Goal: Transaction & Acquisition: Purchase product/service

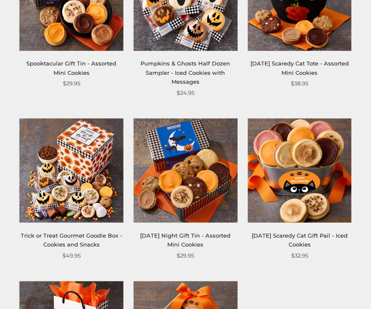
scroll to position [844, 0]
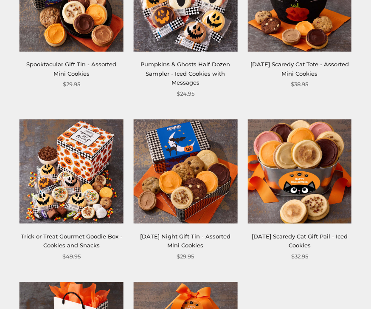
click at [80, 174] on img at bounding box center [72, 172] width 104 height 104
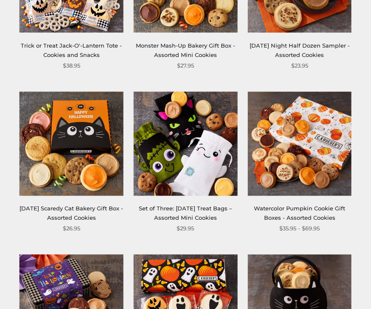
scroll to position [575, 0]
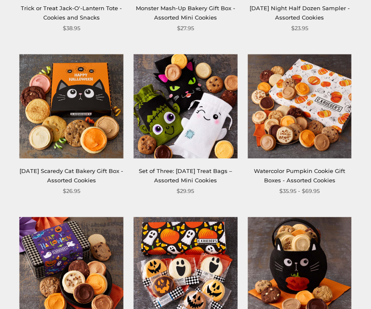
click at [350, 187] on div "$35.95 - $69.95" at bounding box center [300, 191] width 104 height 9
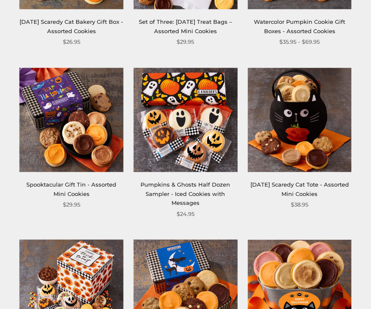
scroll to position [723, 0]
click at [209, 123] on img at bounding box center [186, 120] width 104 height 104
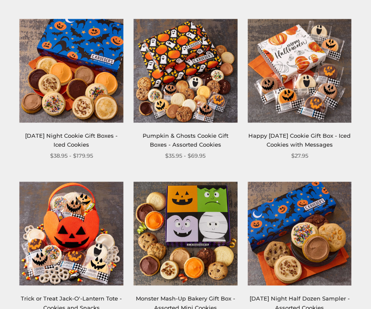
scroll to position [283, 0]
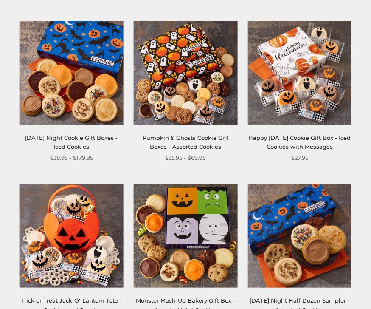
click at [328, 83] on img at bounding box center [300, 73] width 104 height 104
click at [203, 81] on img at bounding box center [186, 73] width 104 height 104
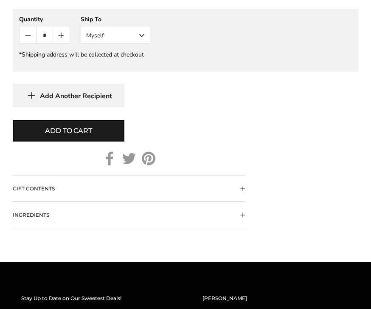
scroll to position [862, 0]
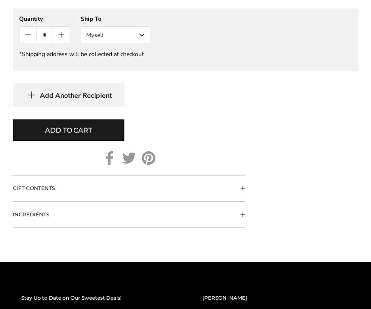
click at [240, 187] on span "Collapsible block button" at bounding box center [242, 189] width 5 height 5
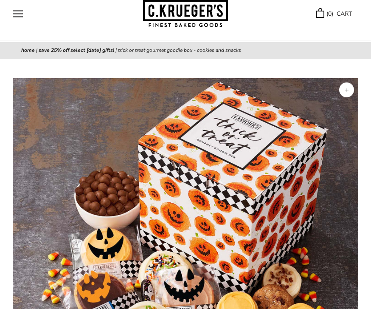
scroll to position [0, 0]
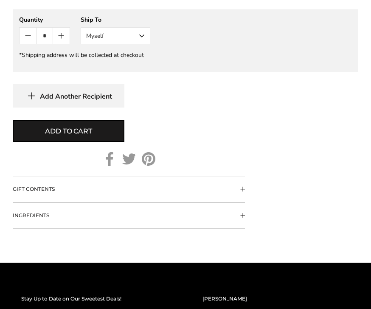
scroll to position [736, 0]
click at [244, 202] on button "GIFT CONTENTS" at bounding box center [129, 188] width 232 height 25
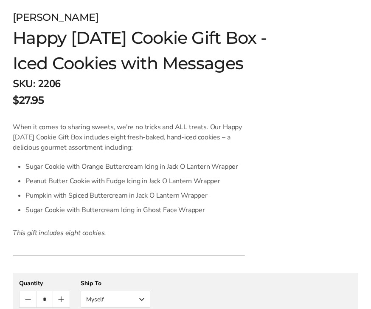
scroll to position [463, 0]
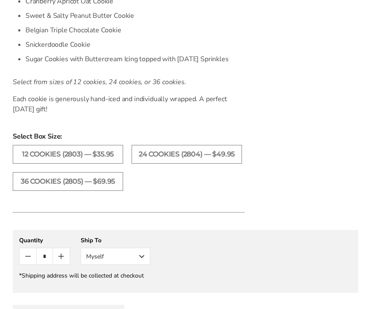
scroll to position [715, 0]
click at [210, 157] on label "24 COOKIES (2804) — $49.95" at bounding box center [187, 154] width 110 height 19
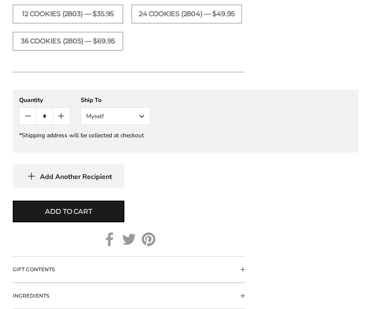
scroll to position [855, 0]
click at [141, 124] on button "Myself" at bounding box center [116, 115] width 70 height 17
click at [134, 155] on button "Other Recipient" at bounding box center [115, 147] width 69 height 15
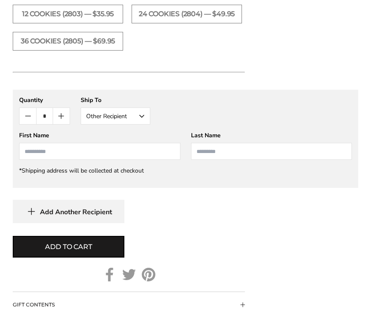
click at [62, 160] on input "First Name" at bounding box center [99, 151] width 161 height 17
type input "******"
type input "*********"
click at [107, 257] on button "Add to cart" at bounding box center [69, 247] width 112 height 22
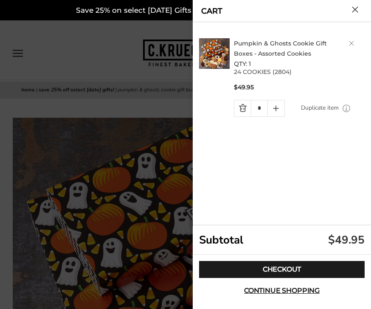
scroll to position [889, 0]
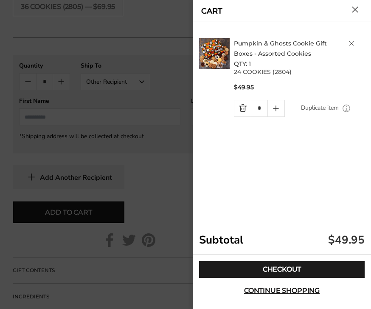
click at [335, 268] on link "Checkout" at bounding box center [282, 269] width 166 height 17
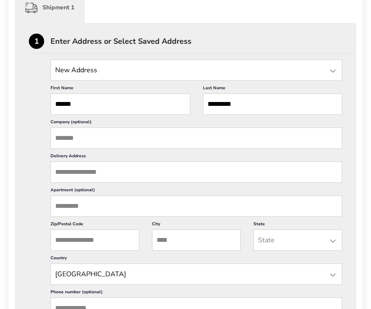
scroll to position [226, 0]
click at [77, 179] on input "Delivery Address" at bounding box center [197, 171] width 292 height 21
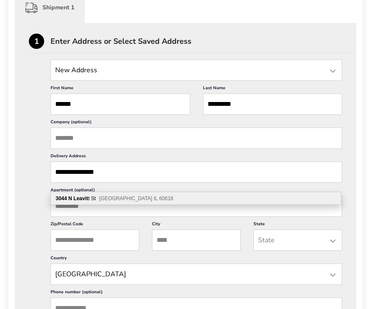
click at [135, 198] on span "[GEOGRAPHIC_DATA] IL 60618" at bounding box center [136, 198] width 74 height 6
type input "**********"
type input "*******"
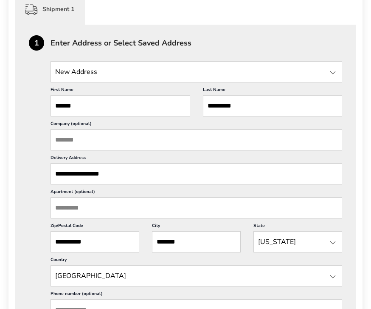
click at [105, 218] on input "Apartment (optional)" at bounding box center [197, 207] width 292 height 21
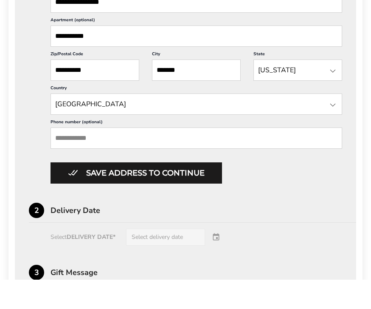
scroll to position [368, 0]
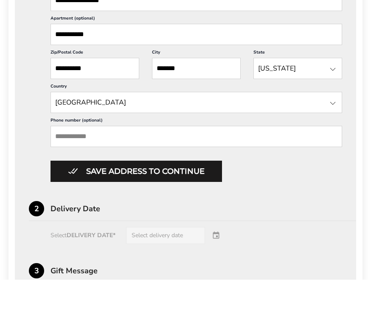
type input "**********"
click at [62, 155] on input "Phone number (optional)" at bounding box center [197, 165] width 292 height 21
type input "**********"
click at [158, 190] on button "Save address to continue" at bounding box center [137, 200] width 172 height 21
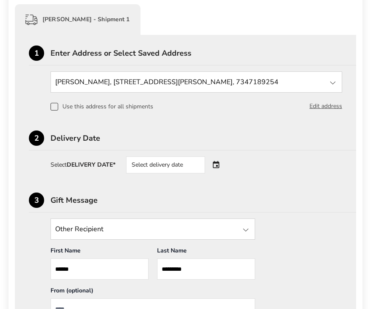
scroll to position [215, 0]
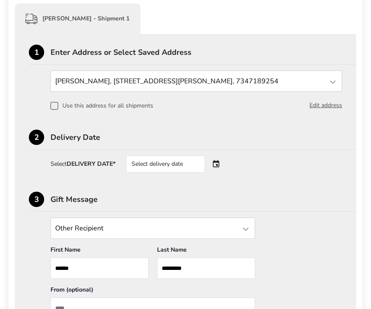
click at [323, 184] on div "1 Enter Address or Select Saved Address [PERSON_NAME], [STREET_ADDRESS][PERSON_…" at bounding box center [186, 220] width 314 height 350
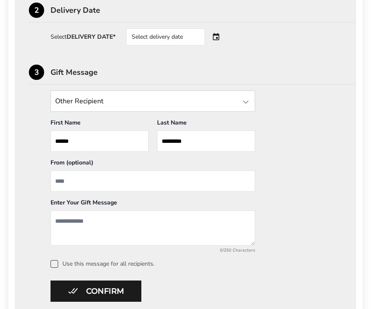
scroll to position [342, 0]
click at [70, 186] on input "From" at bounding box center [153, 180] width 205 height 21
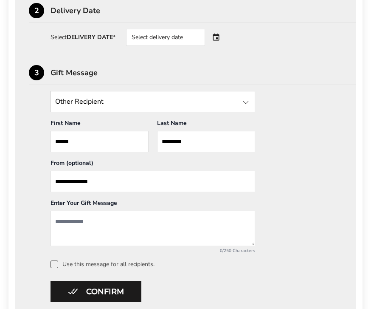
type input "**********"
click at [86, 229] on textarea "Add a message" at bounding box center [153, 228] width 205 height 35
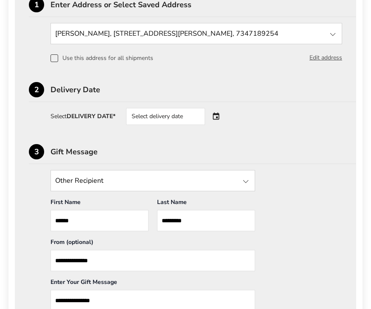
scroll to position [243, 0]
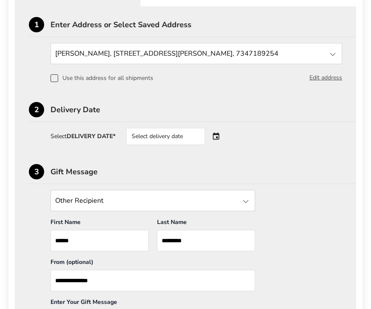
type textarea "**********"
click at [194, 136] on div "Select delivery date" at bounding box center [165, 136] width 79 height 17
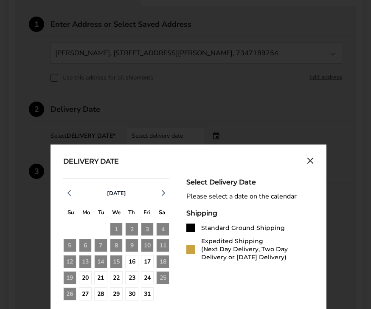
click at [132, 261] on div "16" at bounding box center [131, 261] width 13 height 13
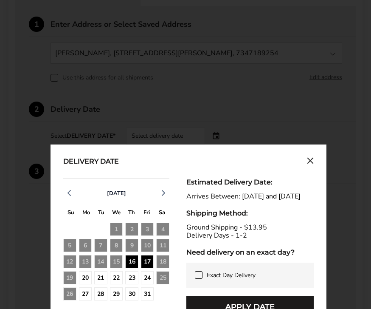
scroll to position [243, 0]
click at [318, 160] on div "Delivery Date [DATE] S M T W T F S 28 29 30 1 2 3 4 5 6 7 8 9 10 11 12 13 14 15…" at bounding box center [189, 306] width 276 height 325
click at [319, 155] on div "Delivery Date [DATE] S M T W T F S 28 29 30 1 2 3 4 5 6 7 8 9 10 11 12 13 14 15…" at bounding box center [189, 306] width 276 height 325
click at [313, 160] on icon "Close calendar" at bounding box center [310, 160] width 5 height 5
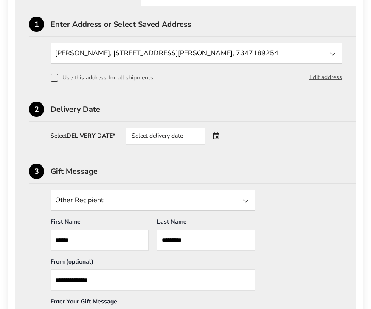
click at [191, 135] on div "Select delivery date" at bounding box center [165, 135] width 79 height 17
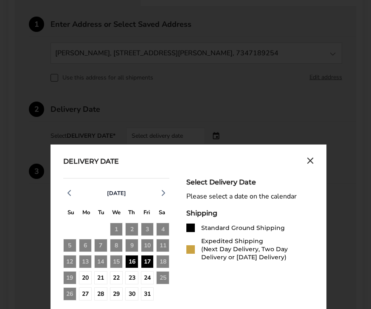
click at [141, 261] on div "17" at bounding box center [147, 261] width 13 height 13
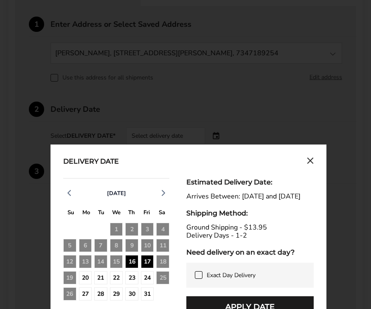
click at [153, 261] on div "17" at bounding box center [147, 261] width 13 height 13
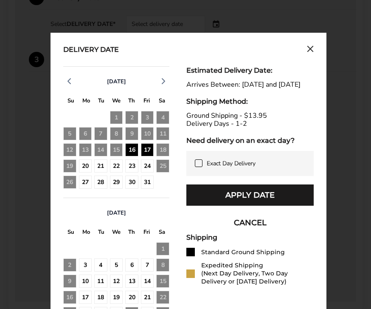
scroll to position [361, 0]
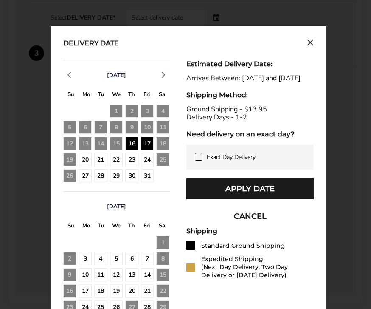
click at [277, 193] on button "Apply Date" at bounding box center [250, 188] width 127 height 21
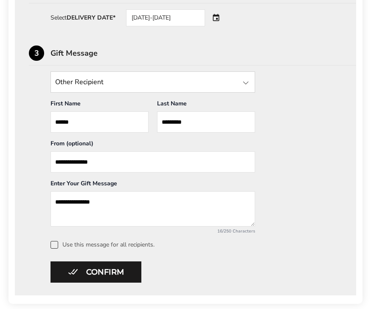
click at [121, 268] on button "Confirm" at bounding box center [96, 271] width 91 height 21
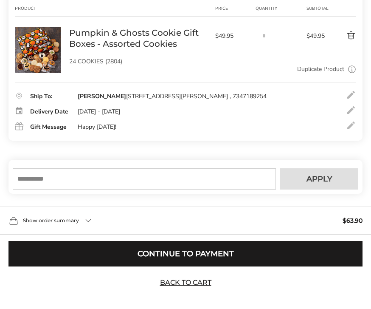
click at [49, 189] on input "text" at bounding box center [144, 178] width 263 height 21
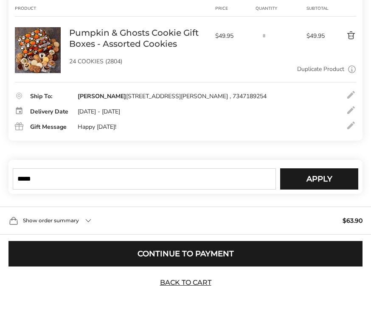
type input "*****"
click at [332, 215] on div "Contact Information: Fill in the E-mail field Confirm [PERSON_NAME] - Shipment …" at bounding box center [185, 134] width 354 height 306
click at [329, 183] on span "Apply" at bounding box center [320, 179] width 26 height 8
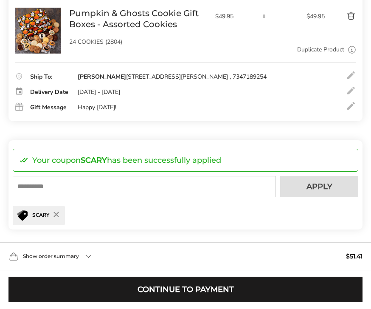
scroll to position [190, 0]
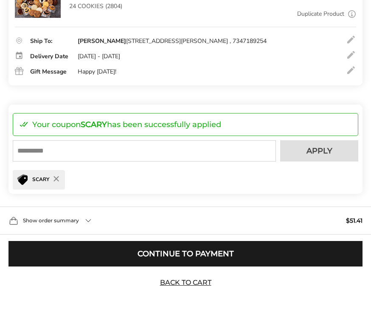
click at [80, 231] on div "Show order summary $51.41" at bounding box center [185, 220] width 371 height 28
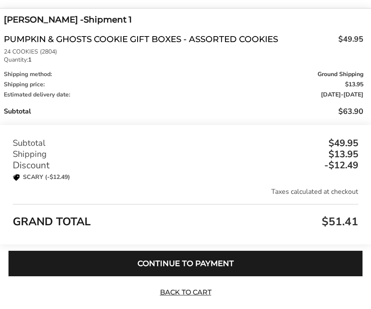
scroll to position [426, 0]
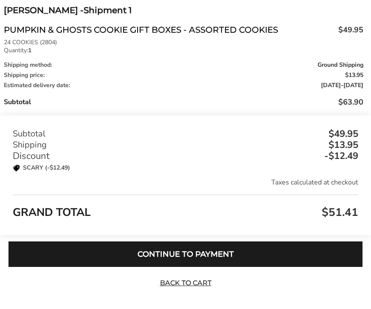
click at [331, 267] on button "Continue to Payment" at bounding box center [185, 253] width 354 height 25
